Goal: Task Accomplishment & Management: Use online tool/utility

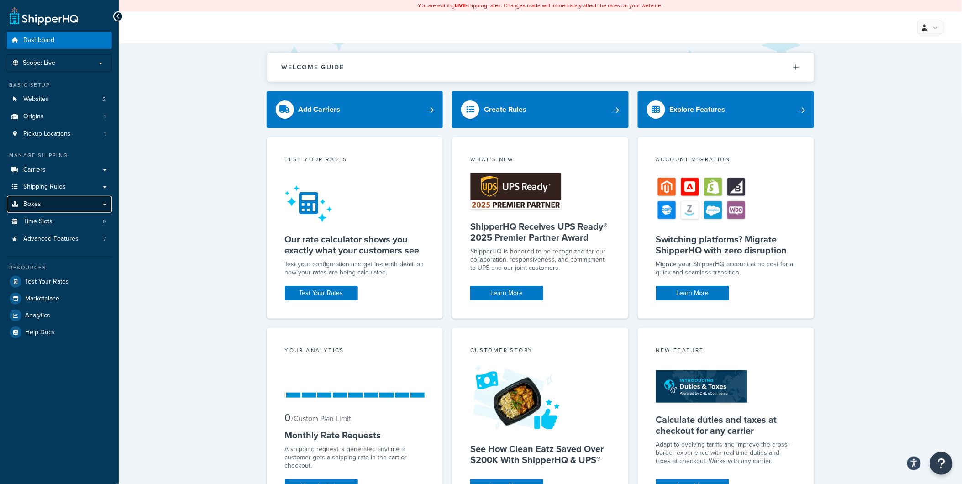
click at [36, 211] on link "Boxes" at bounding box center [59, 204] width 105 height 17
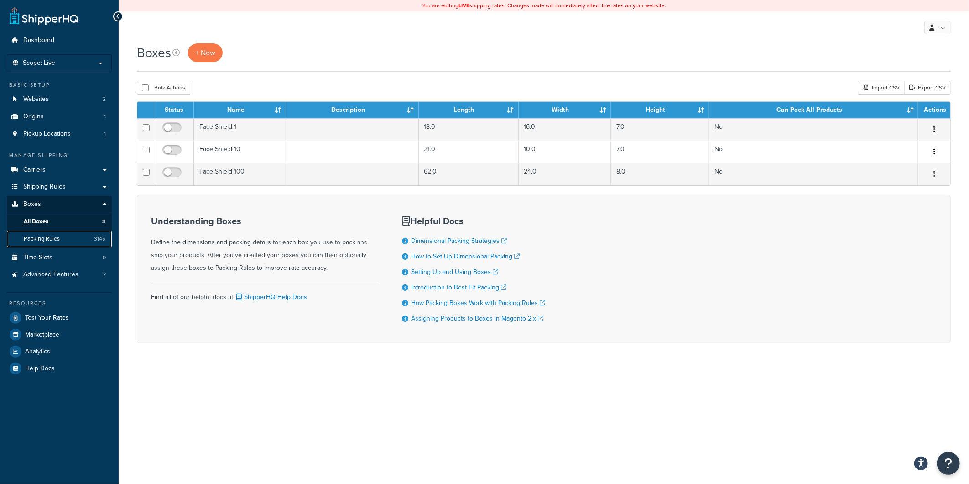
click at [41, 236] on span "Packing Rules" at bounding box center [42, 239] width 36 height 8
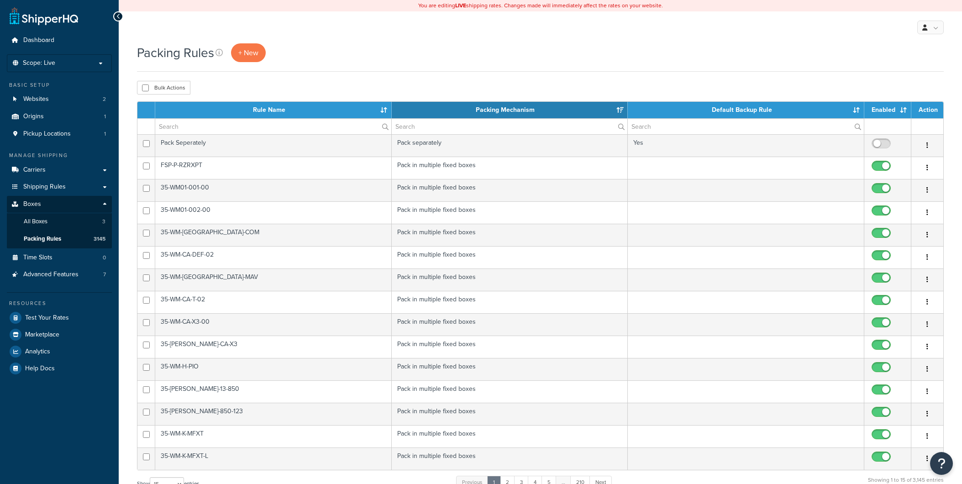
select select "15"
click at [251, 54] on span "+ New" at bounding box center [248, 52] width 20 height 10
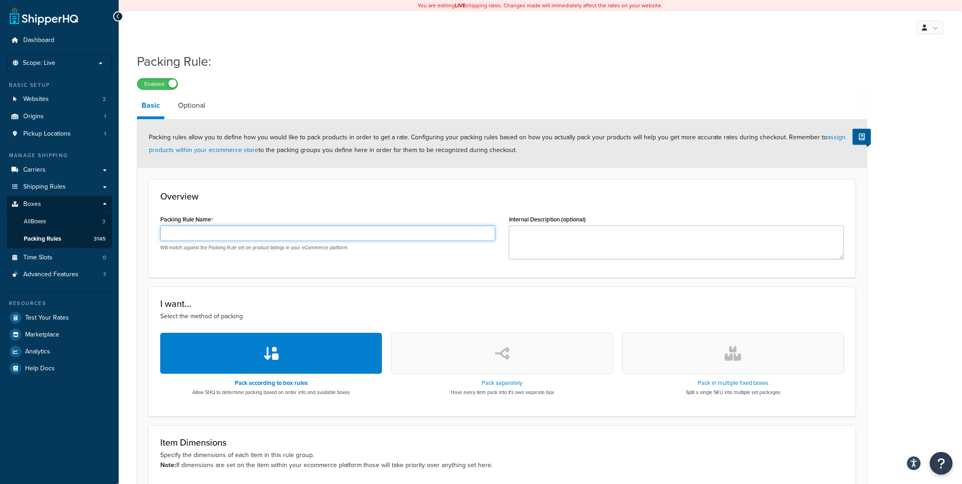
click at [272, 230] on input "Packing Rule Name" at bounding box center [327, 233] width 335 height 16
paste input "SE-K-TRX4-001-RWS-1"
type input "SE-K-TRX4-001-RWS-1"
click at [668, 347] on button "button" at bounding box center [733, 353] width 222 height 41
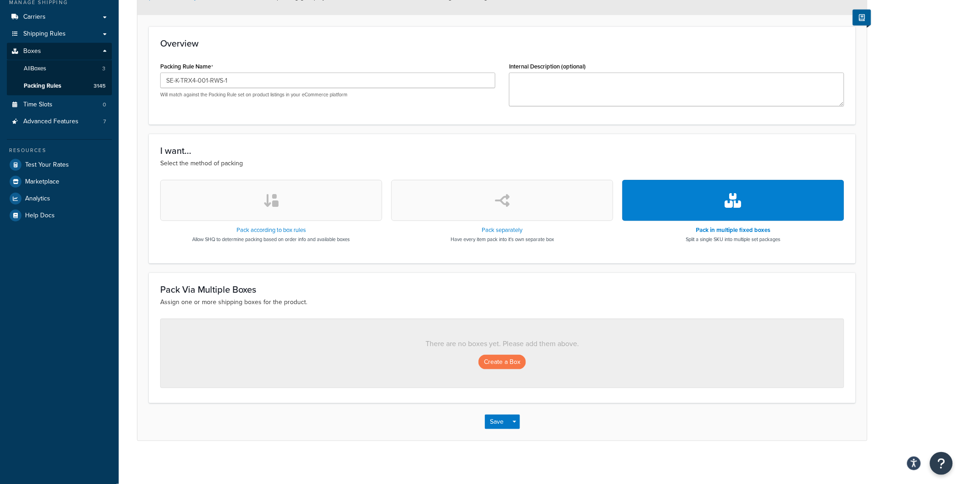
scroll to position [156, 0]
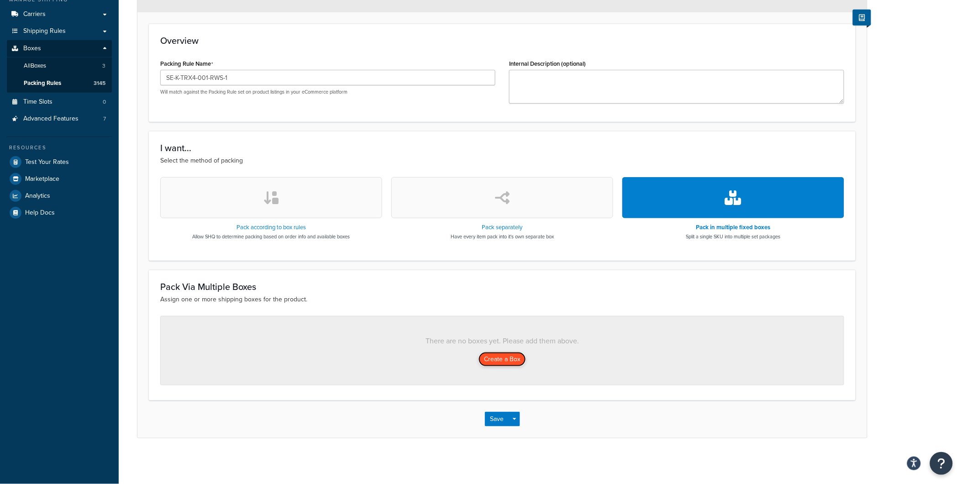
click at [501, 357] on button "Create a Box" at bounding box center [501, 359] width 47 height 15
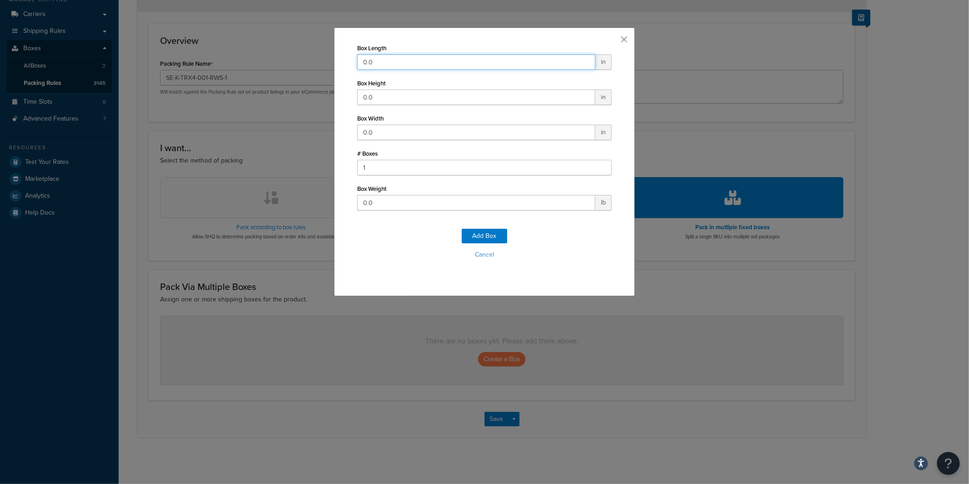
drag, startPoint x: 409, startPoint y: 55, endPoint x: 342, endPoint y: 58, distance: 66.7
click at [342, 58] on div "Box Length 0.0 in Box Height 0.0 in Box Width 0.0 in # Boxes 1 Box Weight 0.0 l…" at bounding box center [484, 161] width 301 height 269
click at [375, 65] on input "0.0" at bounding box center [476, 62] width 238 height 16
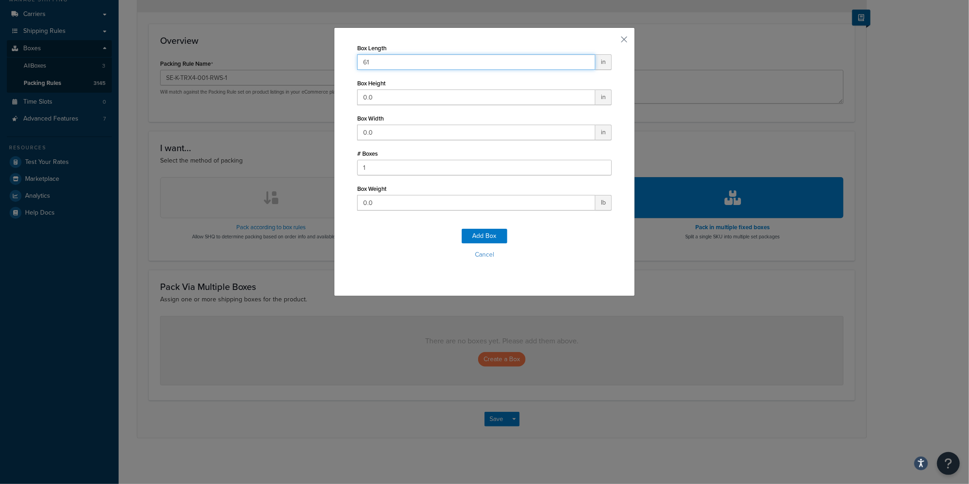
type input "61"
click at [379, 97] on input "0.0" at bounding box center [476, 97] width 238 height 16
drag, startPoint x: 379, startPoint y: 96, endPoint x: 355, endPoint y: 94, distance: 23.8
click at [357, 94] on input "0.0" at bounding box center [476, 97] width 238 height 16
type input "7"
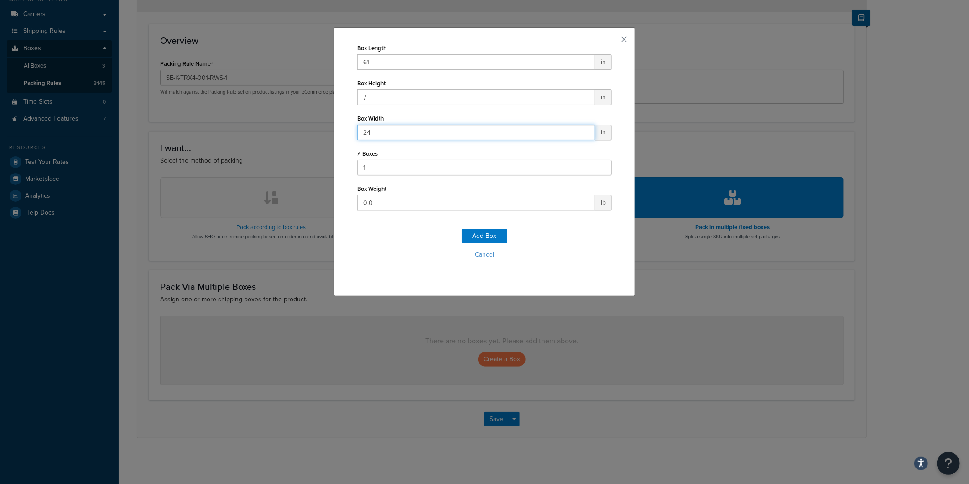
type input "24"
type input "26"
click at [482, 233] on button "Add Box" at bounding box center [485, 236] width 46 height 15
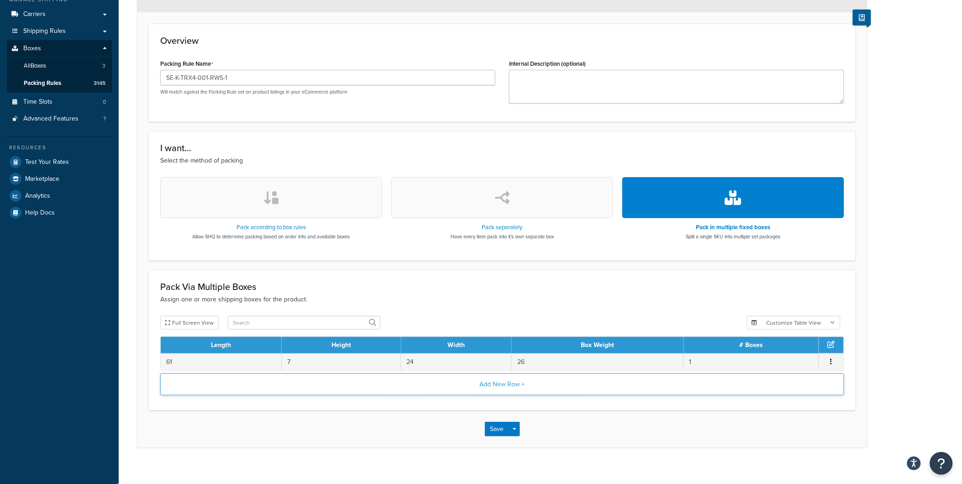
click at [522, 391] on button "Add New Row +" at bounding box center [502, 384] width 684 height 22
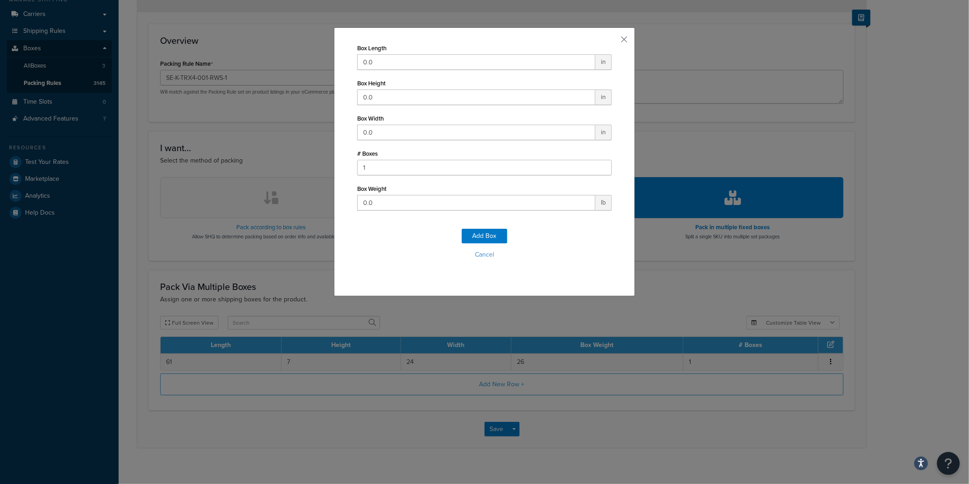
click at [430, 51] on div "Box Length 0.0 in" at bounding box center [484, 56] width 255 height 28
drag, startPoint x: 429, startPoint y: 59, endPoint x: 341, endPoint y: 62, distance: 88.1
click at [341, 62] on div "Box Length 0.0 in Box Height 0.0 in Box Width 0.0 in # Boxes 1 Box Weight 0.0 l…" at bounding box center [484, 161] width 301 height 269
type input "42"
type input "8"
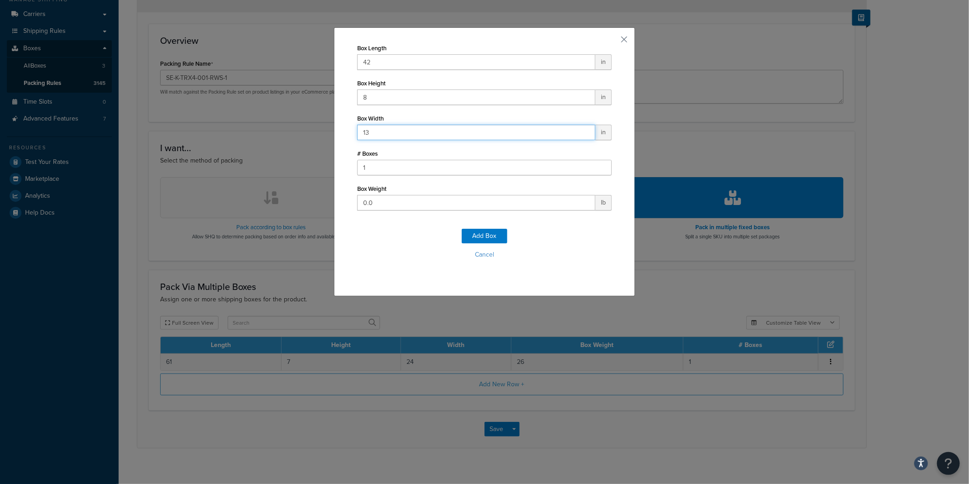
type input "13"
type input "18"
click at [476, 229] on button "Add Box" at bounding box center [485, 236] width 46 height 15
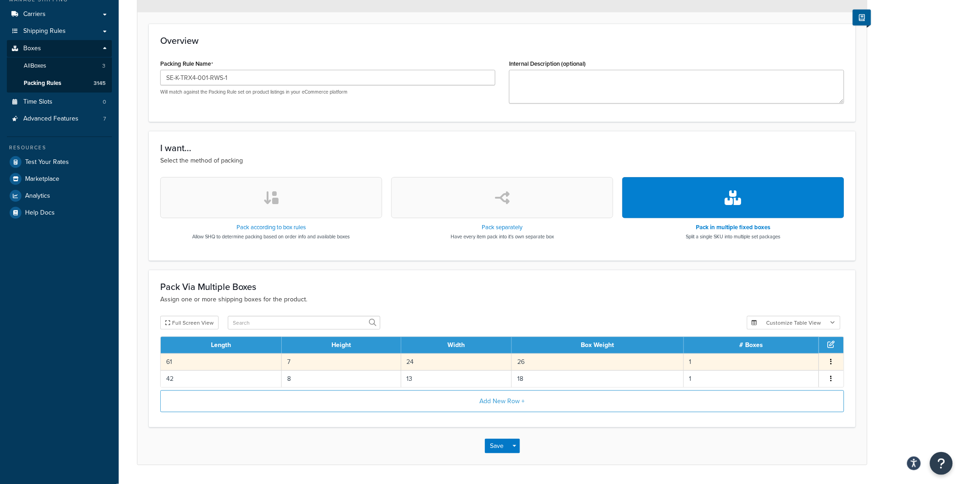
scroll to position [183, 0]
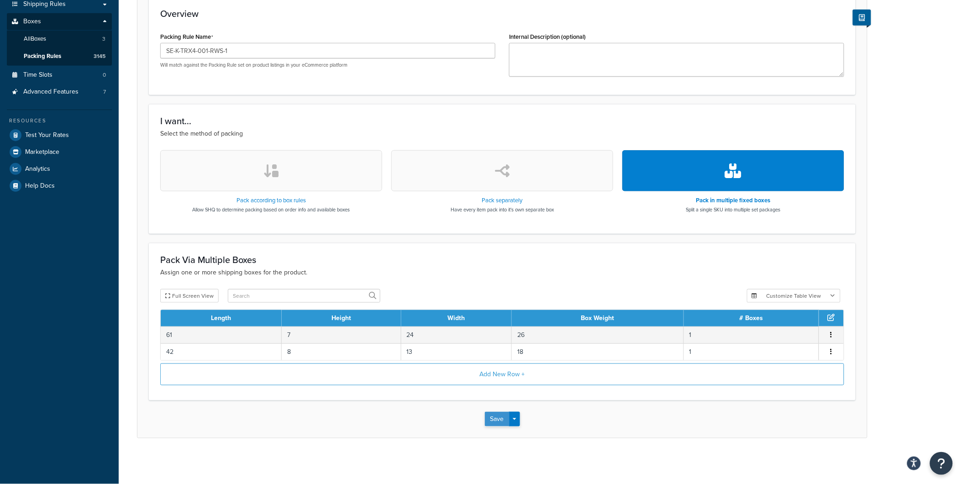
click at [494, 418] on button "Save" at bounding box center [497, 419] width 25 height 15
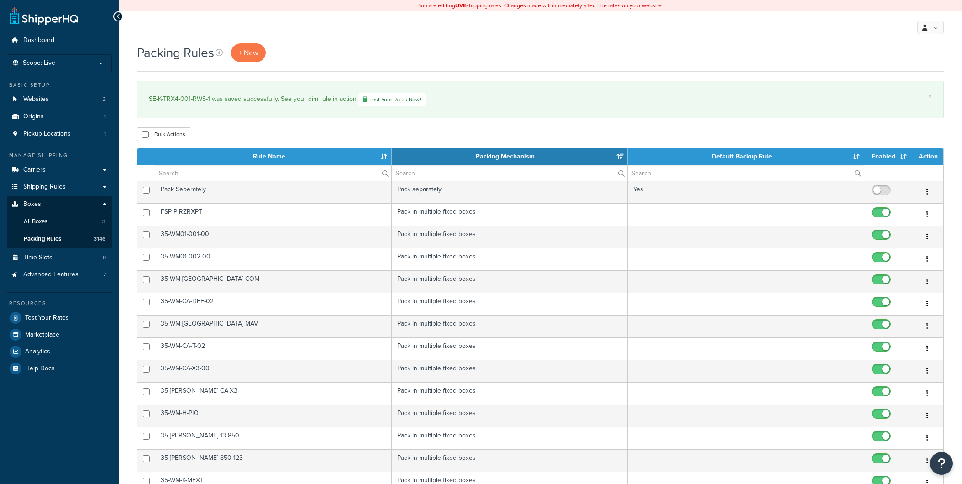
select select "15"
